Goal: Task Accomplishment & Management: Use online tool/utility

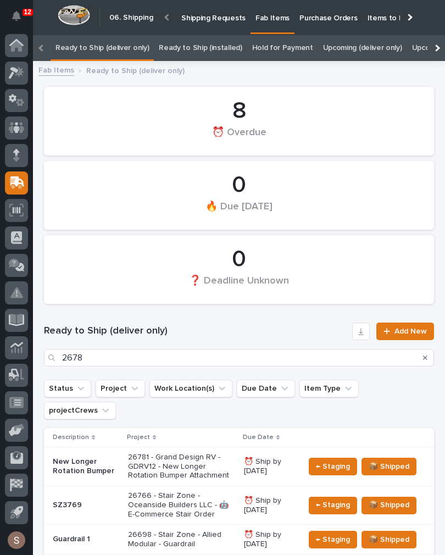
scroll to position [35, 0]
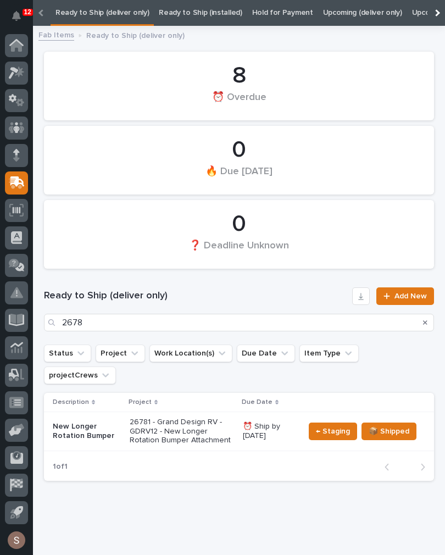
type input "26781"
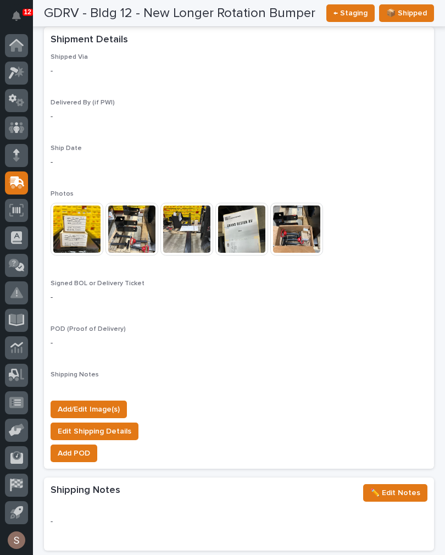
scroll to position [857, 0]
click at [110, 403] on span "Add/Edit Image(s)" at bounding box center [89, 409] width 62 height 13
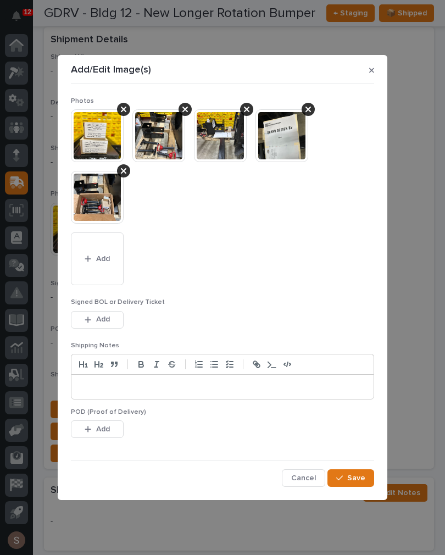
click at [111, 260] on button "Add" at bounding box center [97, 259] width 53 height 53
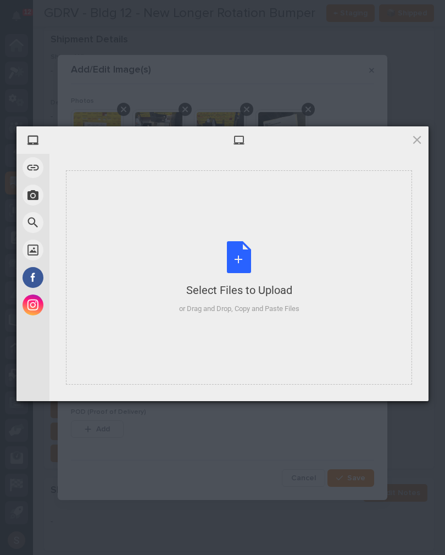
click at [236, 255] on div "Select Files to Upload or Drag and Drop, Copy and Paste Files" at bounding box center [239, 277] width 120 height 73
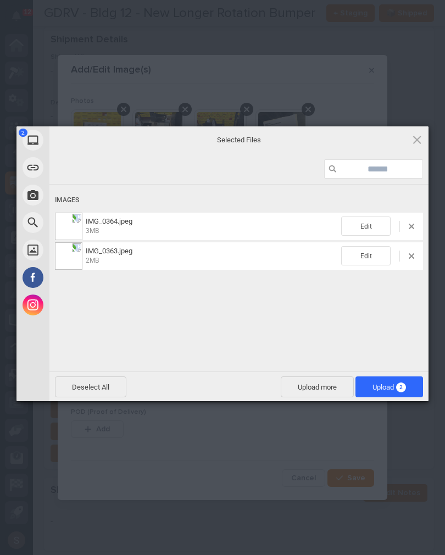
click at [402, 389] on span "2" at bounding box center [401, 388] width 10 height 10
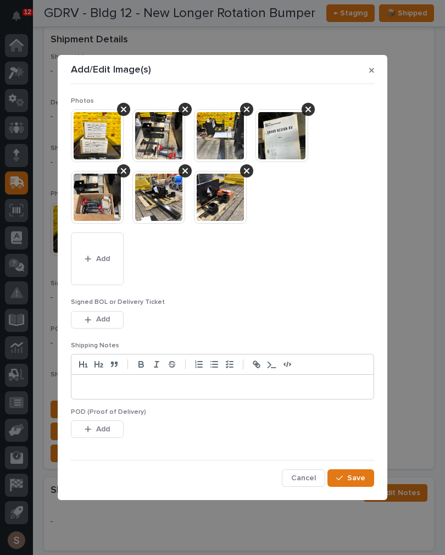
click at [361, 481] on span "Save" at bounding box center [356, 478] width 18 height 10
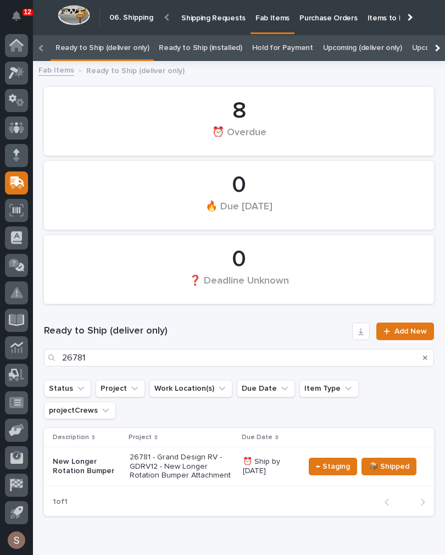
scroll to position [0, -4]
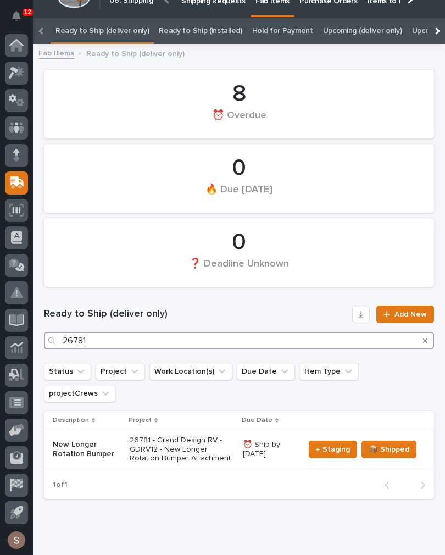
click at [291, 341] on input "26781" at bounding box center [239, 341] width 390 height 18
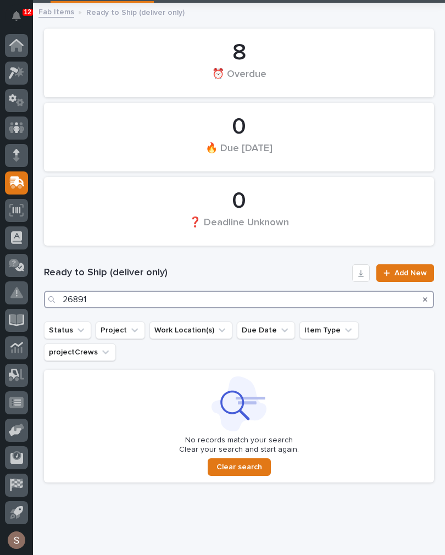
scroll to position [58, 0]
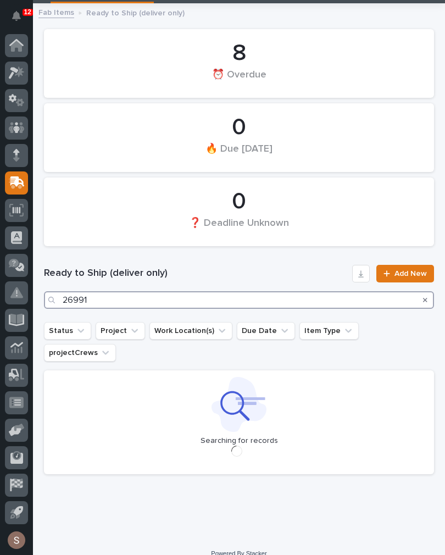
scroll to position [49, 0]
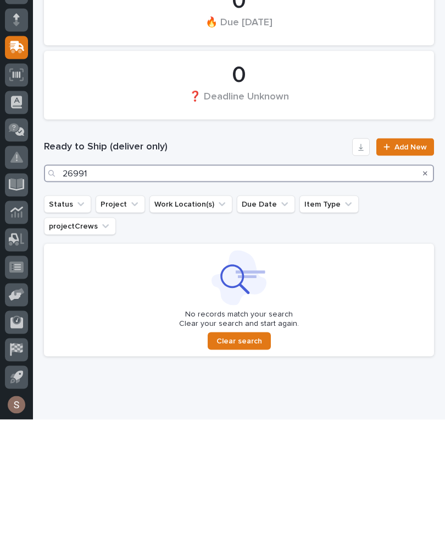
click at [415, 300] on input "26991" at bounding box center [239, 309] width 390 height 18
type input "26991"
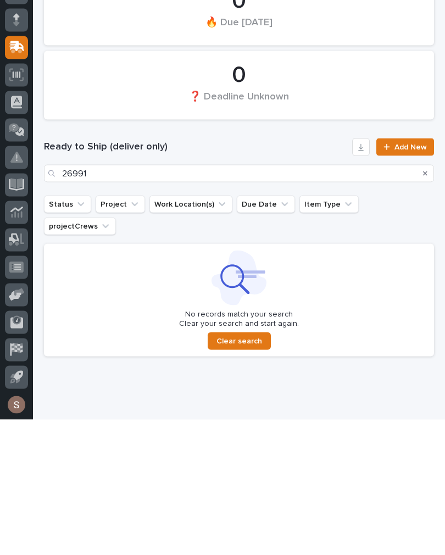
click at [425, 300] on button "Search" at bounding box center [425, 309] width 4 height 18
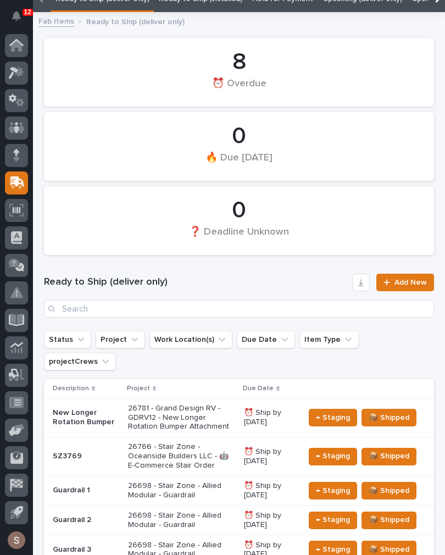
scroll to position [27, 0]
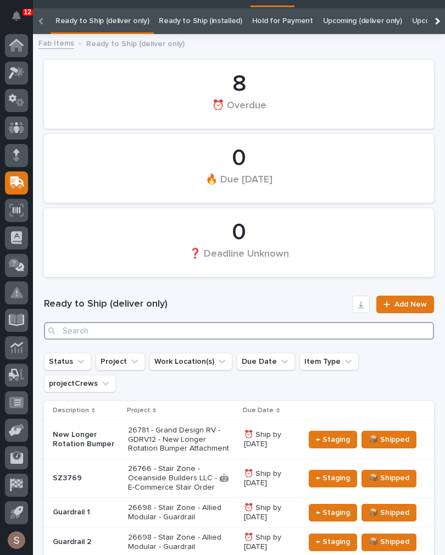
click at [336, 330] on input "Search" at bounding box center [239, 331] width 390 height 18
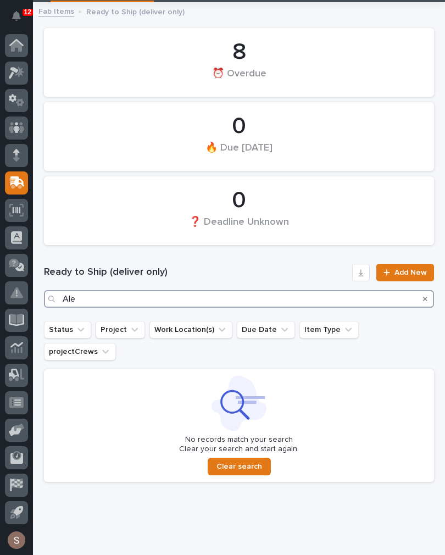
scroll to position [58, 0]
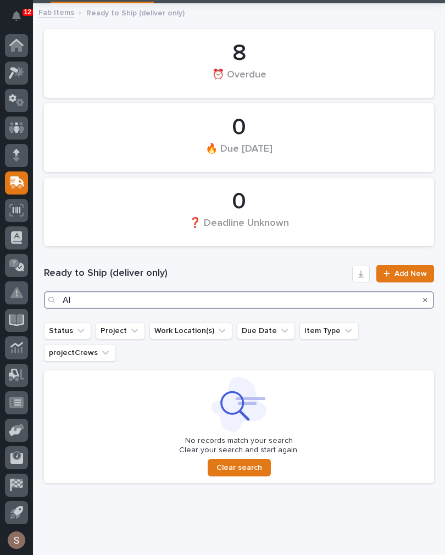
type input "A"
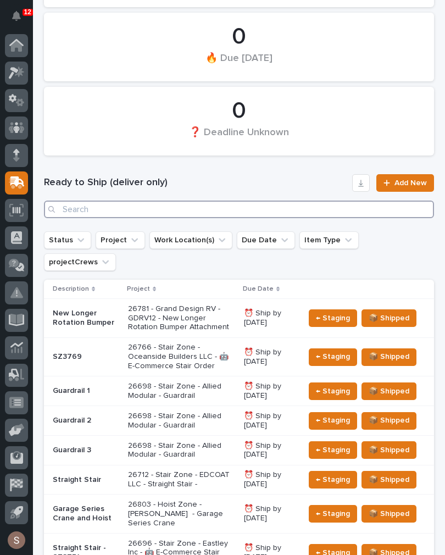
scroll to position [150, 0]
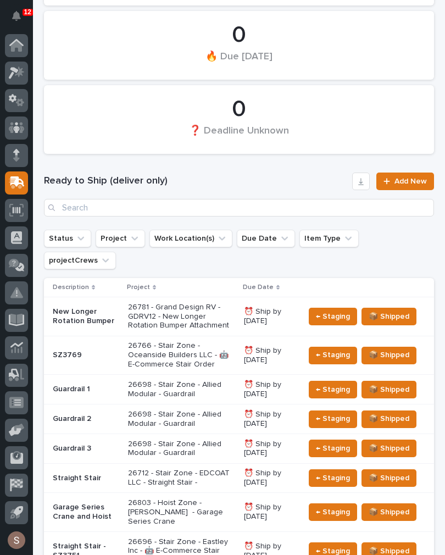
click at [203, 303] on p "26781 - Grand Design RV - GDRV12 - New Longer Rotation Bumper Attachment" at bounding box center [181, 316] width 107 height 27
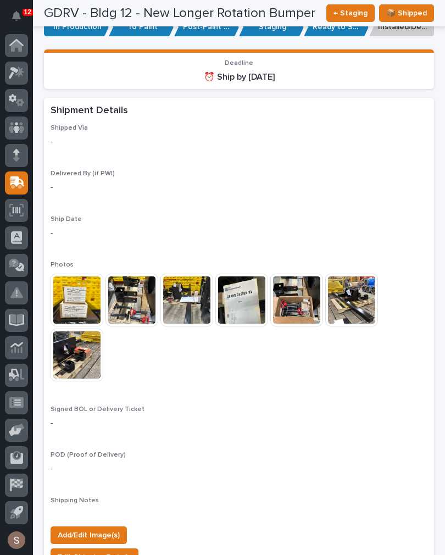
scroll to position [792, 0]
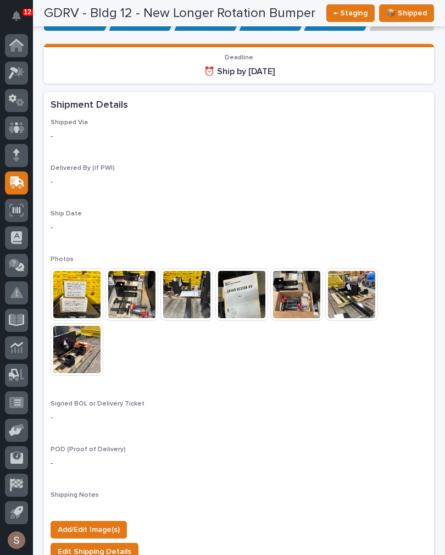
click at [110, 521] on button "Add/Edit Image(s)" at bounding box center [89, 530] width 76 height 18
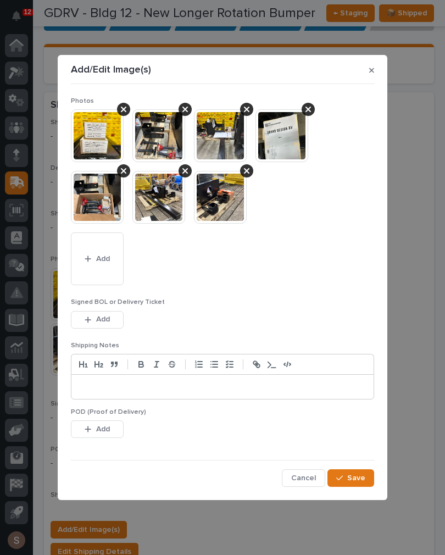
click at [122, 269] on button "Add" at bounding box center [97, 259] width 53 height 53
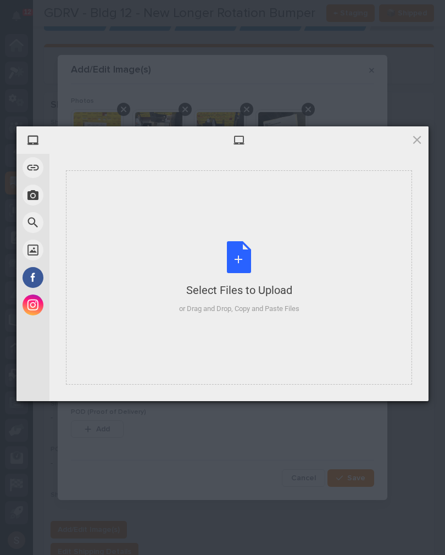
click at [245, 239] on div "Select Files to Upload or Drag and Drop, Copy and Paste Files" at bounding box center [239, 277] width 346 height 214
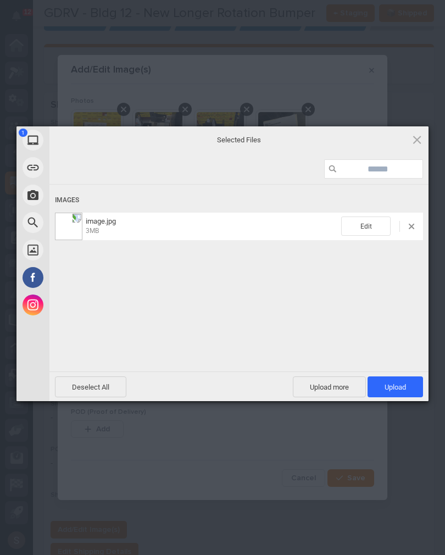
click at [404, 388] on span "Upload 1" at bounding box center [395, 387] width 21 height 8
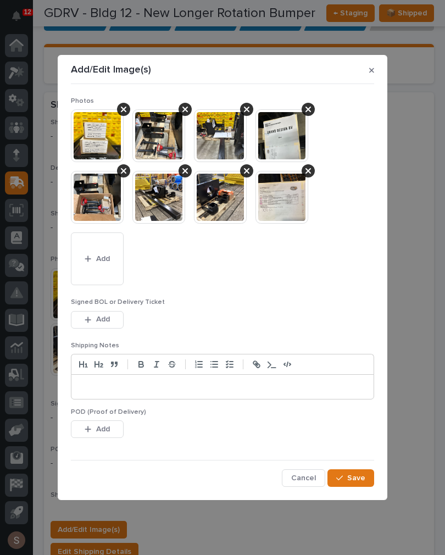
click at [362, 476] on span "Save" at bounding box center [356, 478] width 18 height 10
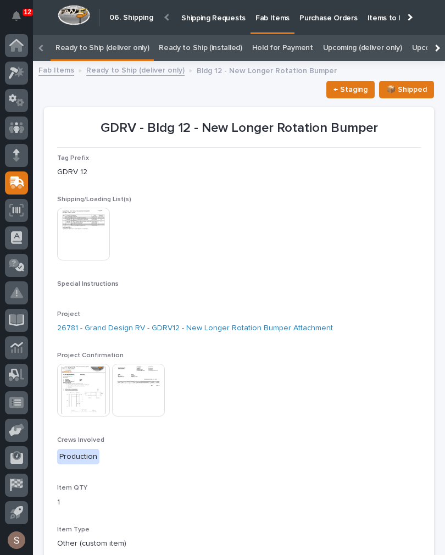
scroll to position [0, 0]
click at [214, 18] on p "Shipping Requests" at bounding box center [213, 11] width 64 height 23
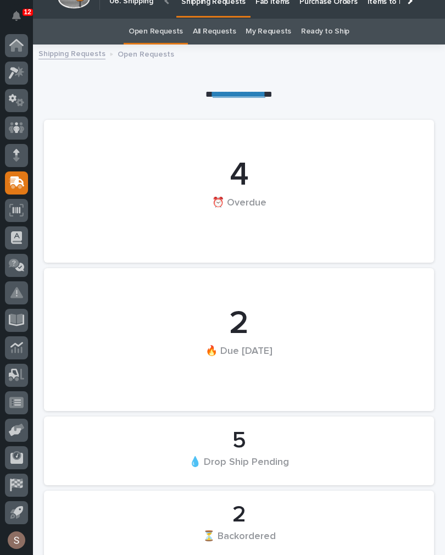
scroll to position [0, -75]
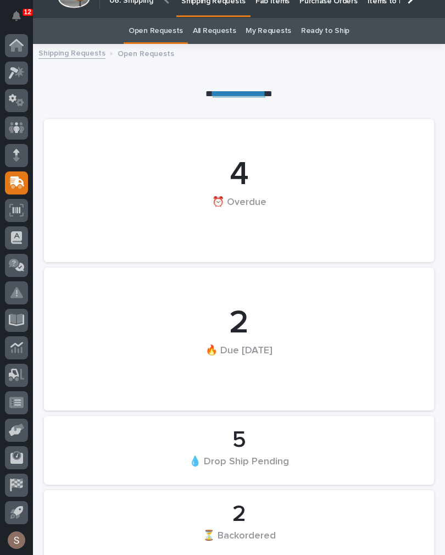
click at [211, 35] on link "All Requests" at bounding box center [214, 31] width 43 height 26
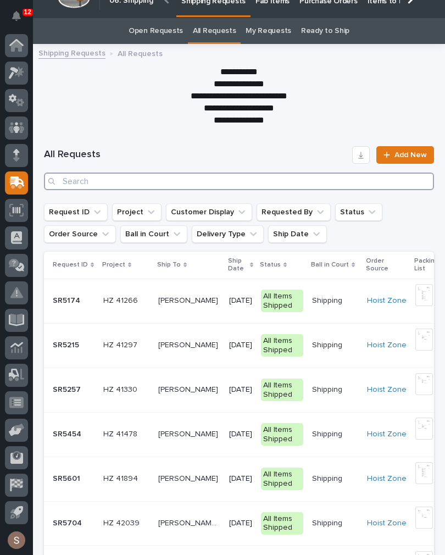
click at [125, 179] on input "Search" at bounding box center [239, 182] width 390 height 18
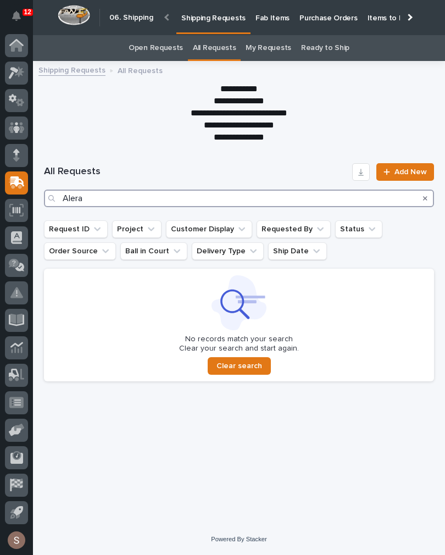
type input "Alera"
click at [288, 150] on div "All Requests Alera Add New" at bounding box center [239, 185] width 390 height 70
click at [424, 196] on icon "Search" at bounding box center [425, 198] width 4 height 4
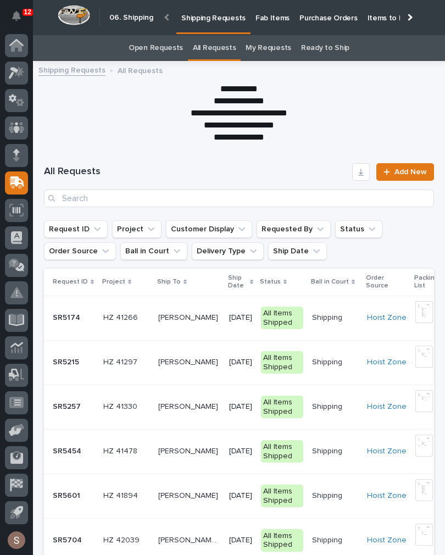
click at [269, 16] on p "Fab Items" at bounding box center [273, 11] width 34 height 23
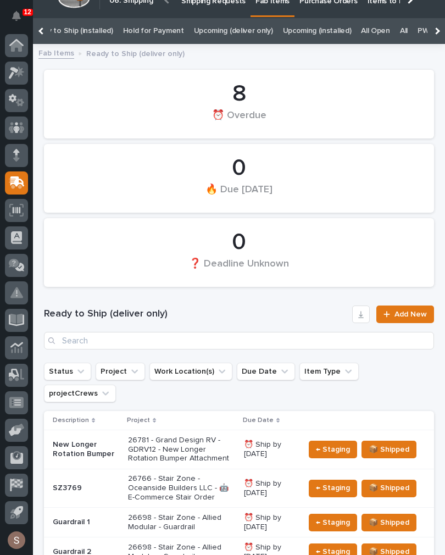
scroll to position [0, 131]
click at [398, 32] on link "All" at bounding box center [402, 31] width 8 height 26
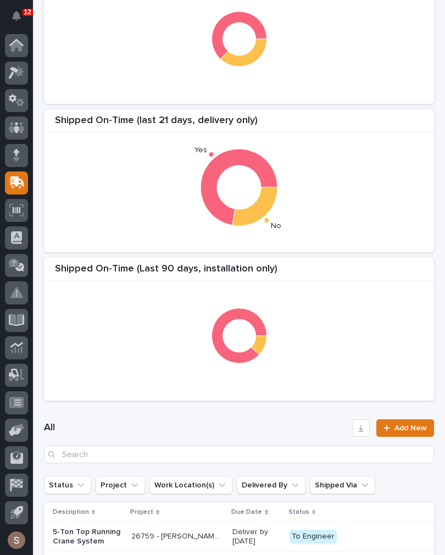
scroll to position [130, 0]
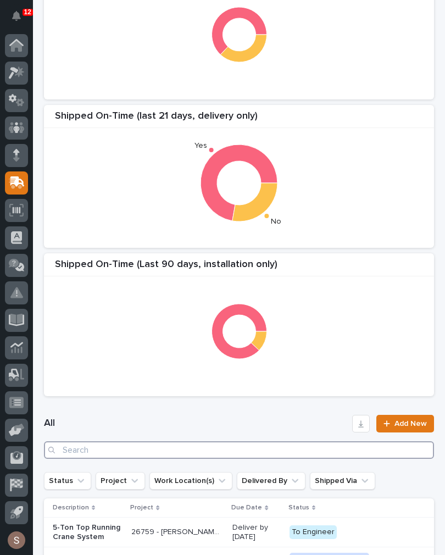
click at [166, 448] on input "Search" at bounding box center [239, 450] width 390 height 18
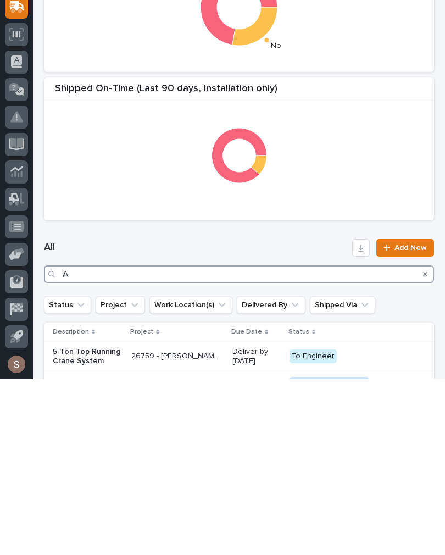
type input "A"
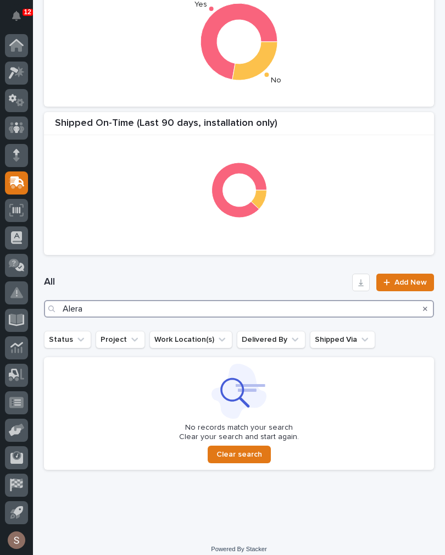
click at [207, 305] on input "Alera" at bounding box center [239, 309] width 390 height 18
click at [224, 303] on input "Alera" at bounding box center [239, 309] width 390 height 18
click at [346, 317] on input "Alera" at bounding box center [239, 309] width 390 height 18
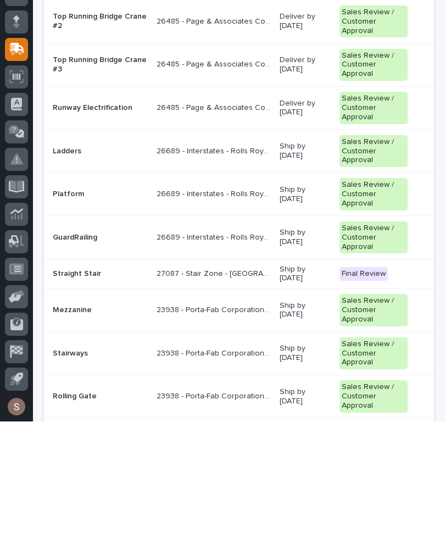
type input "Ale"
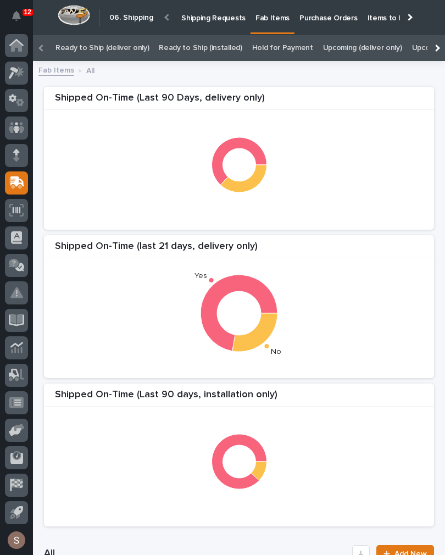
scroll to position [372, 0]
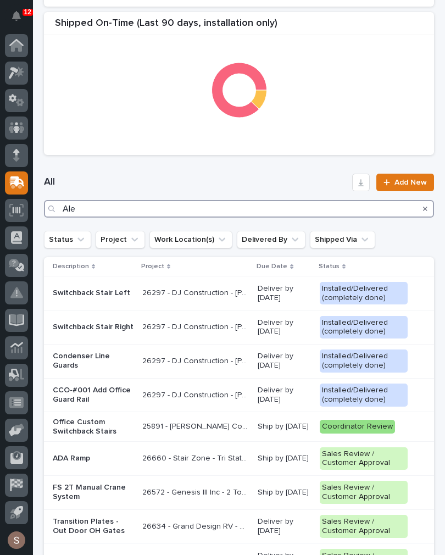
click at [323, 204] on input "Ale" at bounding box center [239, 209] width 390 height 18
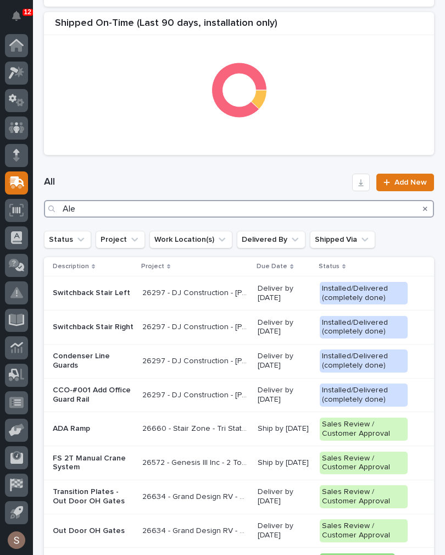
click at [416, 203] on input "Ale" at bounding box center [239, 209] width 390 height 18
click at [416, 207] on input "Ale" at bounding box center [239, 209] width 390 height 18
click at [415, 204] on input "Ale" at bounding box center [239, 209] width 390 height 18
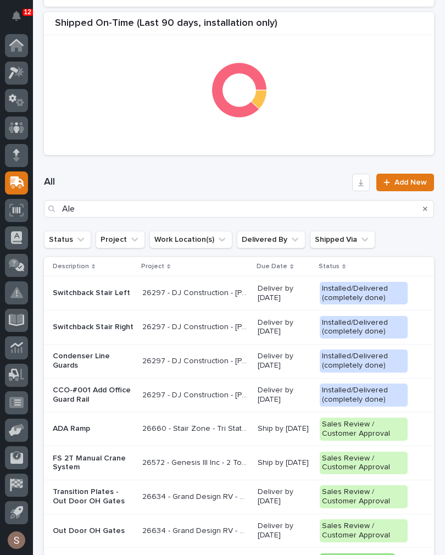
click at [427, 206] on icon "Search" at bounding box center [425, 209] width 4 height 7
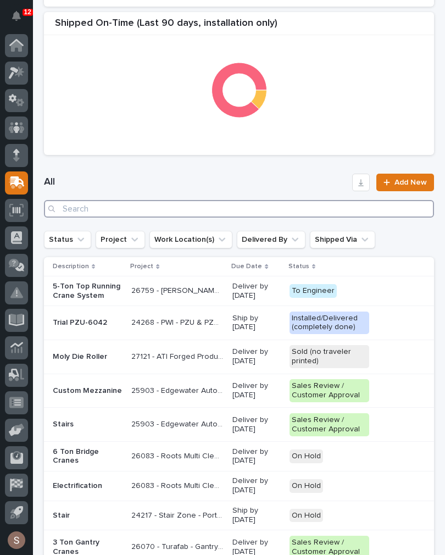
click at [335, 203] on input "Search" at bounding box center [239, 209] width 390 height 18
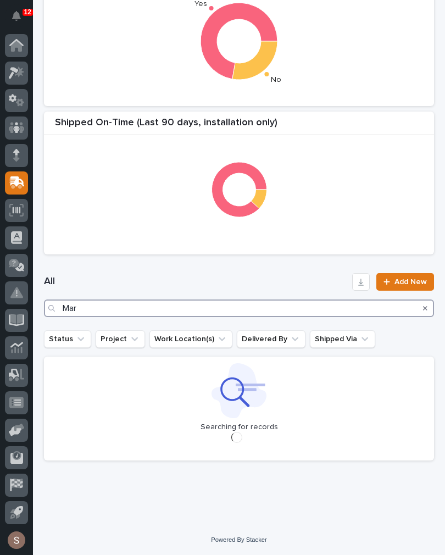
scroll to position [272, 0]
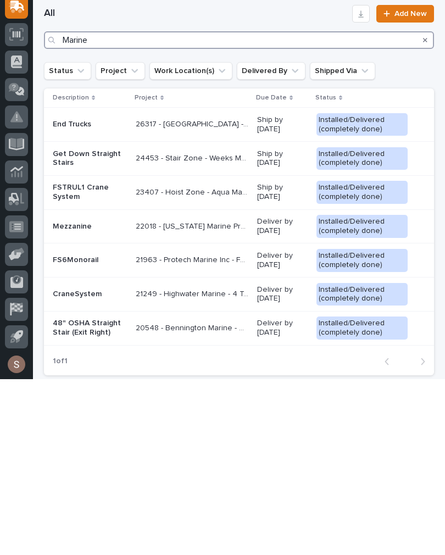
scroll to position [364, 0]
click at [416, 208] on input "Marine" at bounding box center [239, 217] width 390 height 18
type input "Marine"
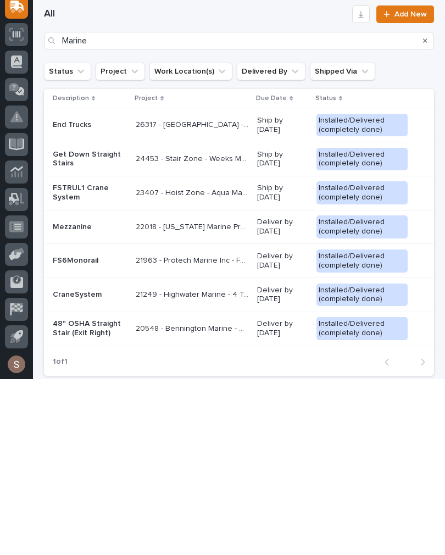
click at [425, 214] on icon "Search" at bounding box center [425, 216] width 4 height 4
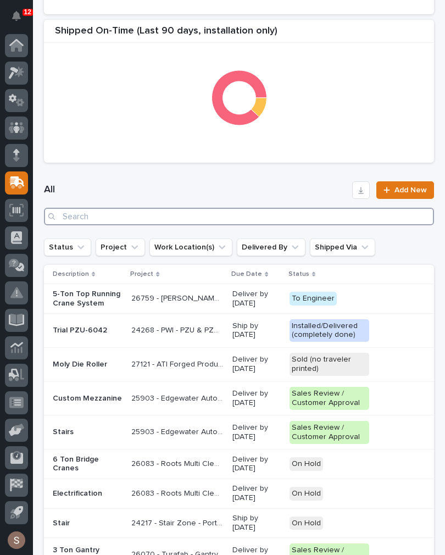
click at [402, 220] on input "Search" at bounding box center [239, 217] width 390 height 18
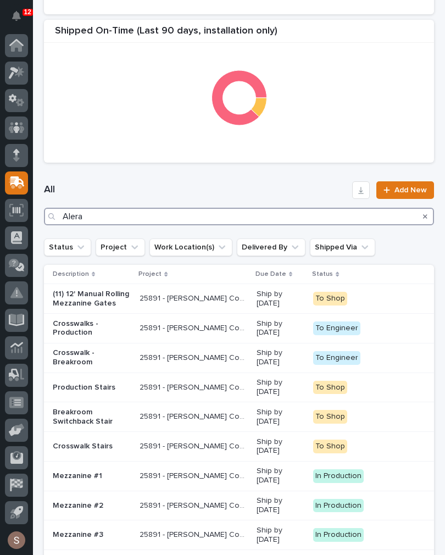
scroll to position [280, 0]
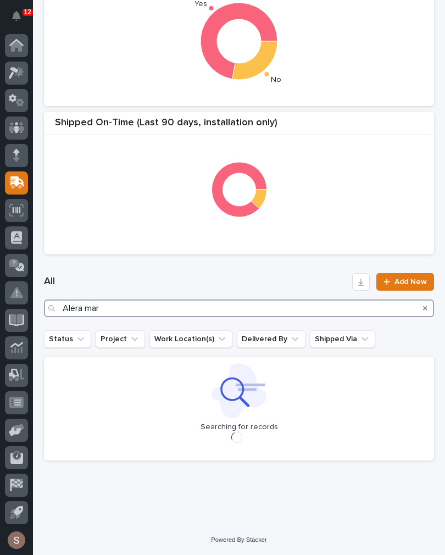
scroll to position [272, 0]
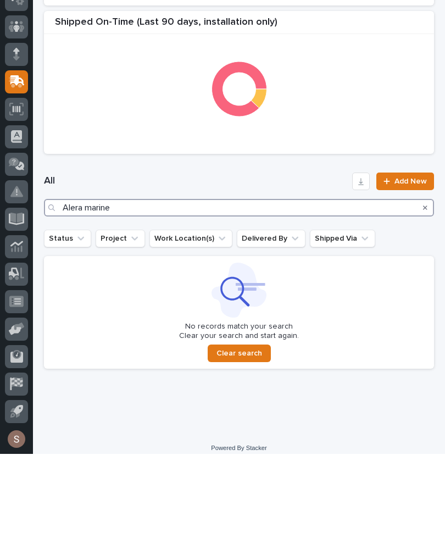
type input "Alera marine"
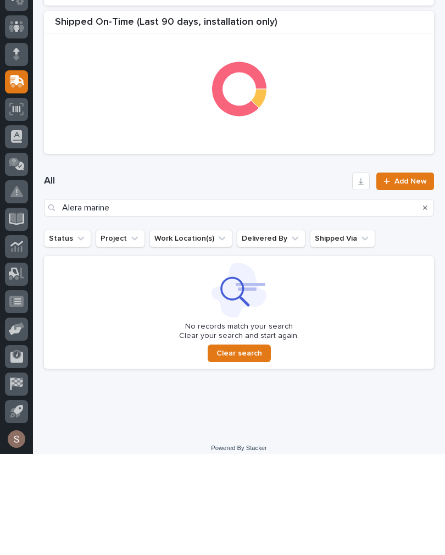
click at [426, 307] on icon "Search" at bounding box center [425, 309] width 4 height 4
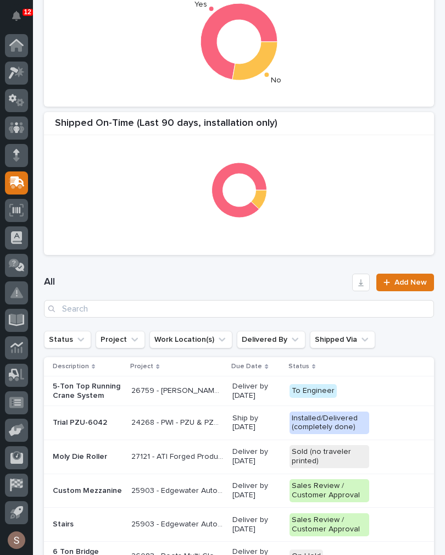
scroll to position [250, 0]
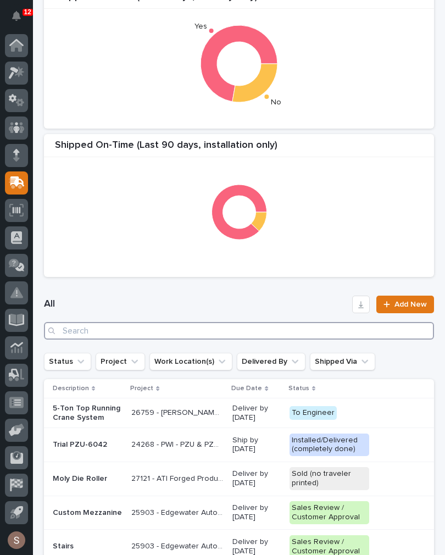
click at [347, 324] on input "Search" at bounding box center [239, 331] width 390 height 18
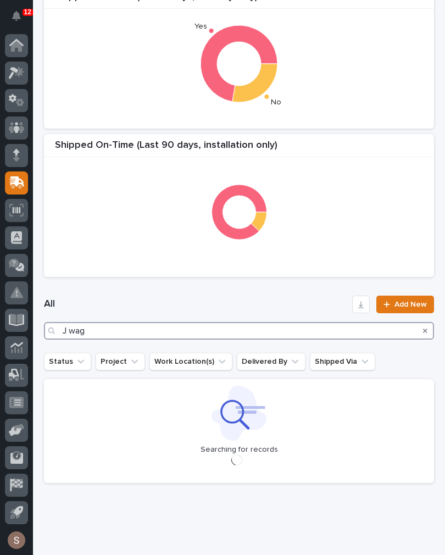
scroll to position [280, 0]
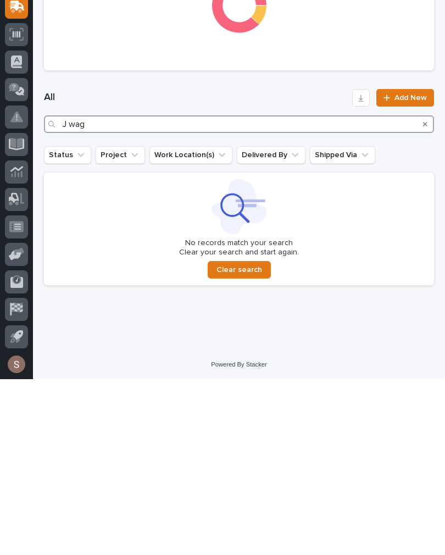
type input "J wag"
click at [424, 297] on icon "Search" at bounding box center [425, 300] width 4 height 7
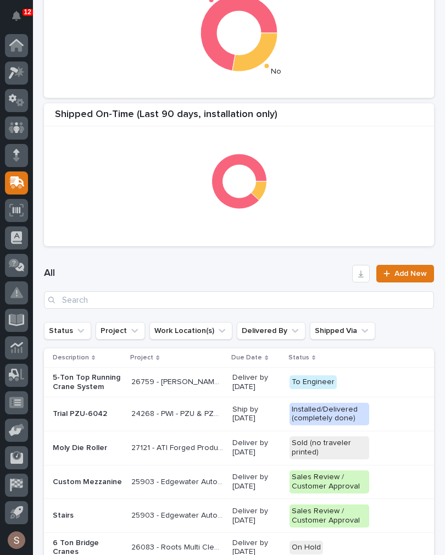
scroll to position [250, 0]
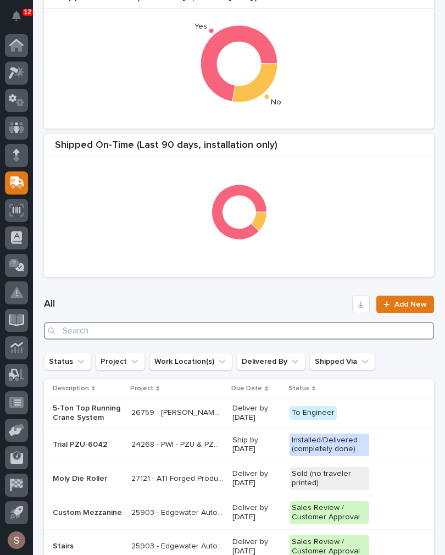
click at [307, 336] on input "Search" at bounding box center [239, 331] width 390 height 18
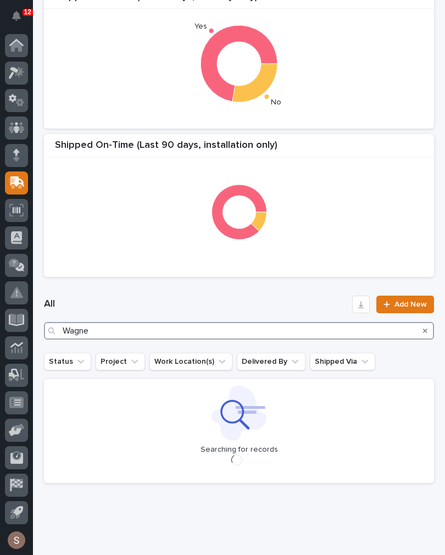
type input "[PERSON_NAME]"
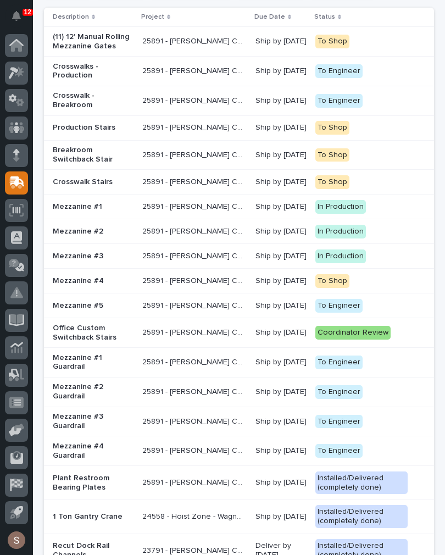
scroll to position [621, 0]
click at [77, 212] on p "Mezzanine #1" at bounding box center [93, 206] width 81 height 9
